Goal: Check status

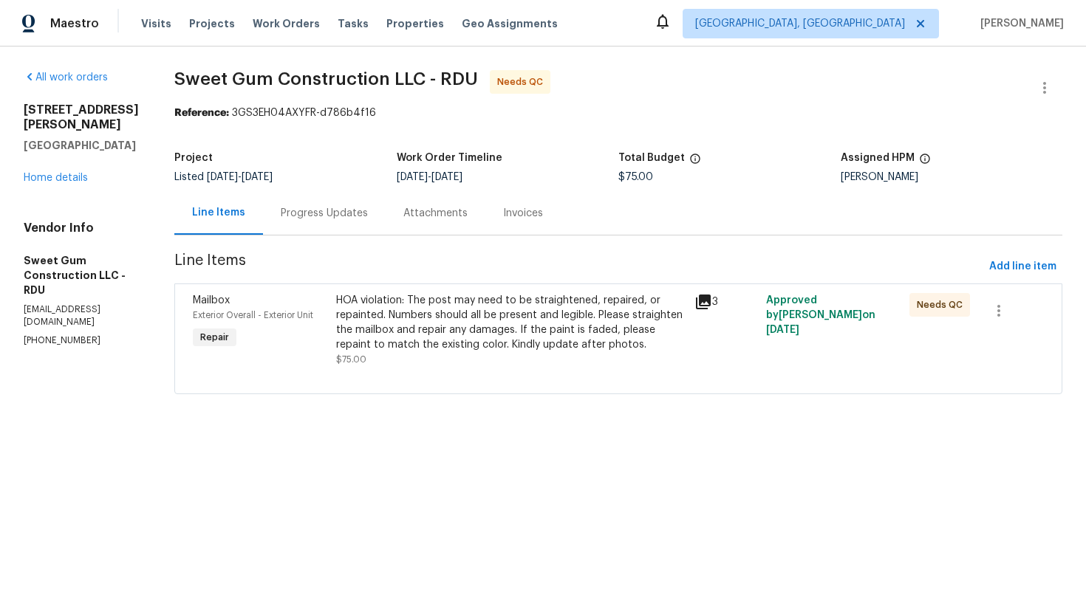
click at [554, 322] on div "HOA violation: The post may need to be straightened, repaired, or repainted. Nu…" at bounding box center [510, 322] width 349 height 59
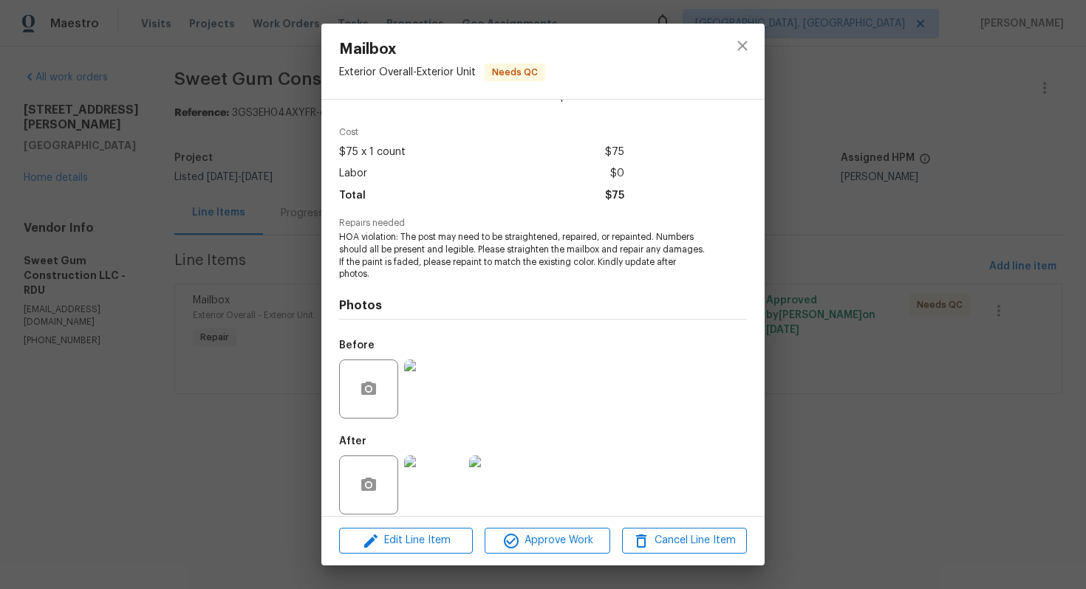
scroll to position [55, 0]
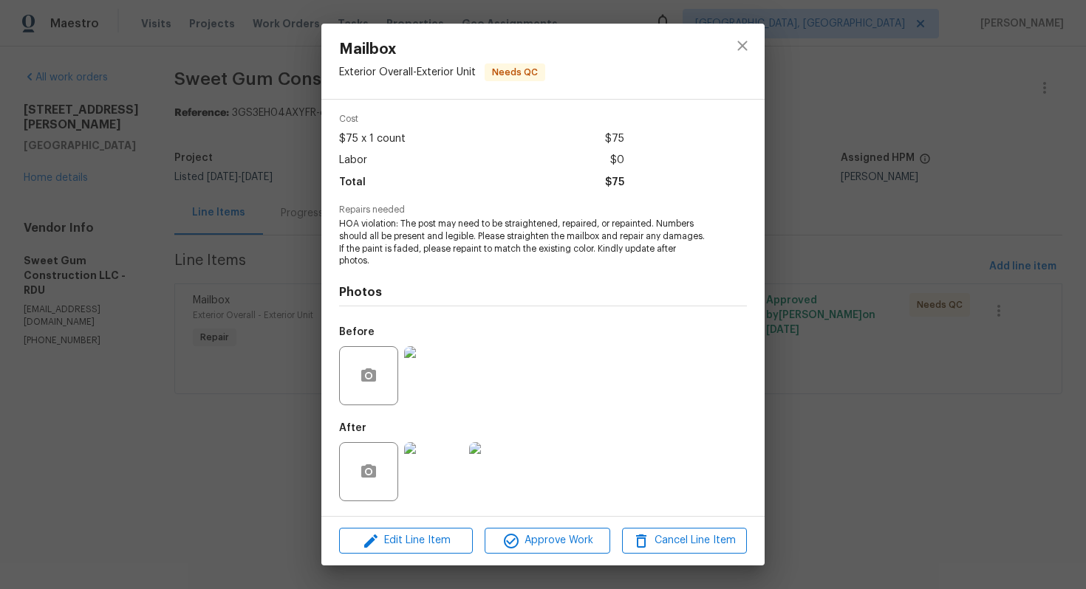
click at [435, 471] on img at bounding box center [433, 471] width 59 height 59
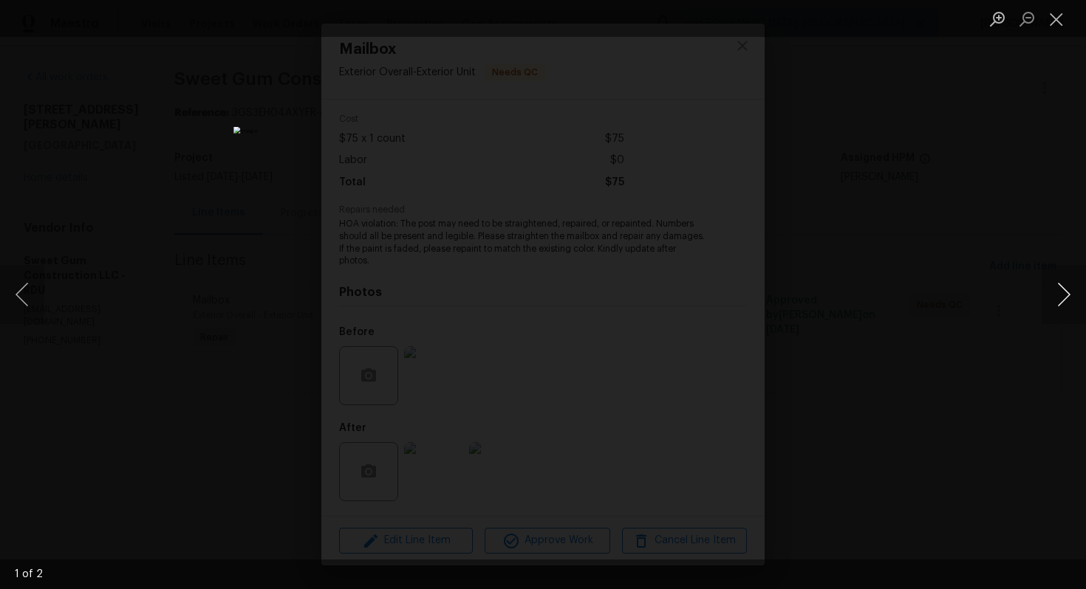
click at [1059, 293] on button "Next image" at bounding box center [1064, 294] width 44 height 59
click at [1072, 291] on button "Next image" at bounding box center [1064, 294] width 44 height 59
click at [1062, 18] on button "Close lightbox" at bounding box center [1057, 19] width 30 height 26
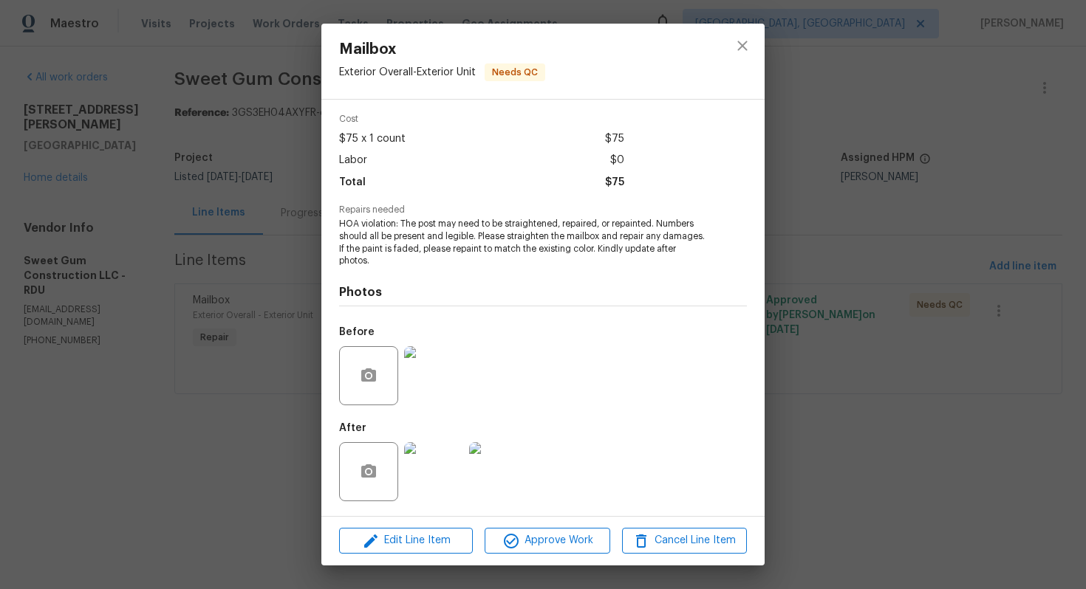
click at [1062, 18] on div "Mailbox Exterior Overall - Exterior Unit Needs QC Vendor Sweet Gum Construction…" at bounding box center [543, 294] width 1086 height 589
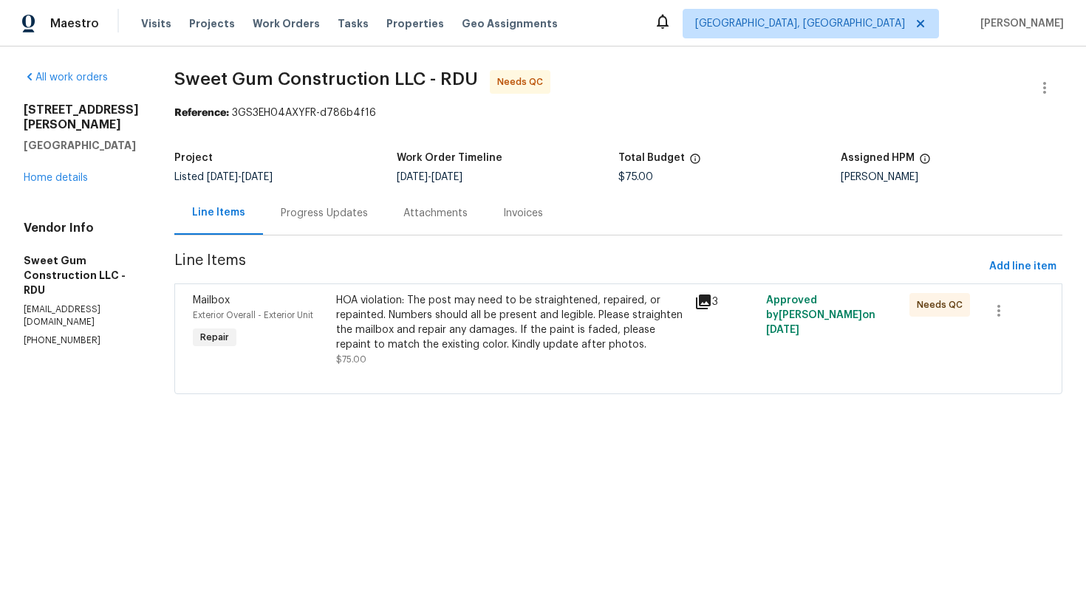
click at [332, 228] on div "Progress Updates" at bounding box center [324, 213] width 123 height 44
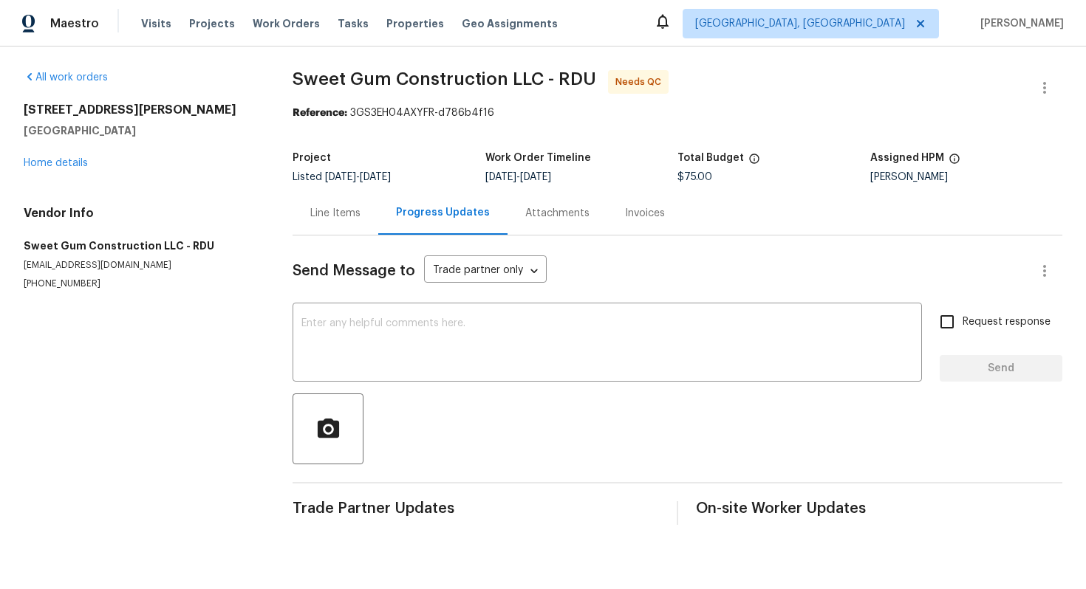
click at [344, 211] on div "Line Items" at bounding box center [335, 213] width 50 height 15
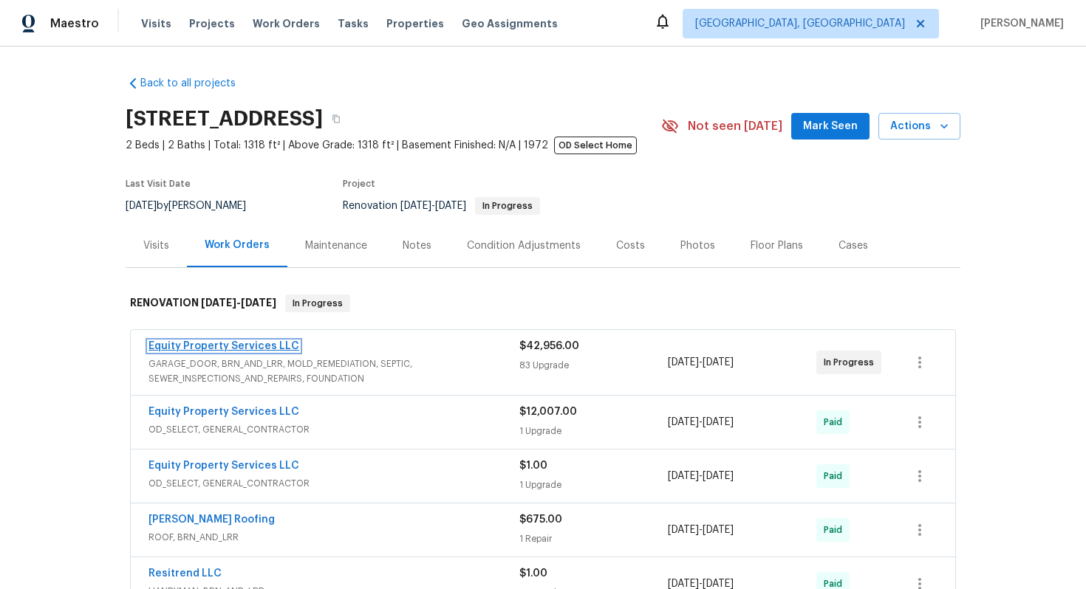
click at [267, 345] on link "Equity Property Services LLC" at bounding box center [223, 346] width 151 height 10
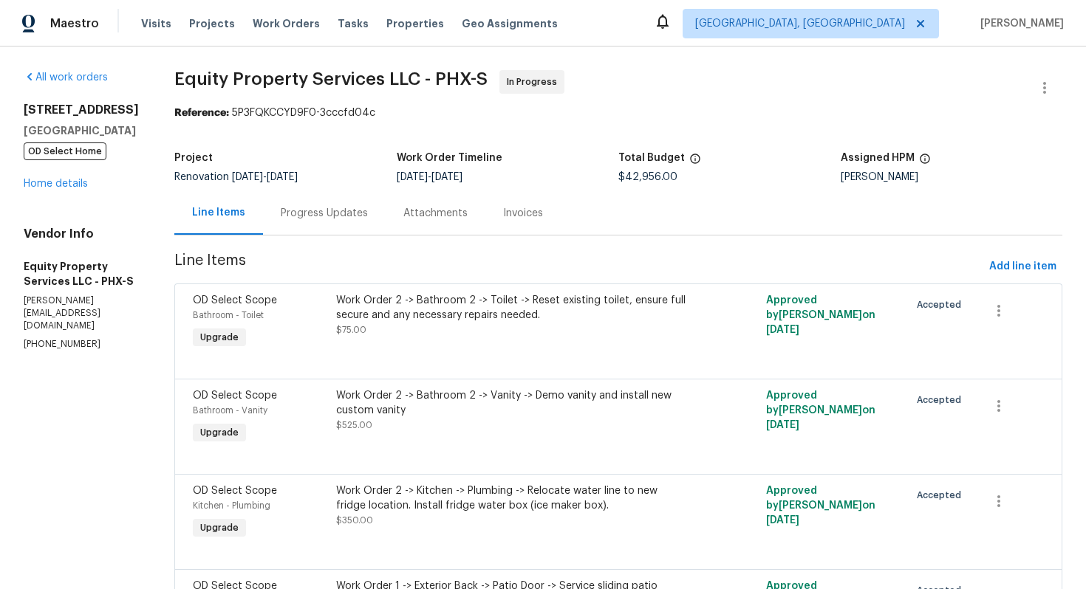
click at [297, 215] on div "Progress Updates" at bounding box center [324, 213] width 87 height 15
